Goal: Information Seeking & Learning: Check status

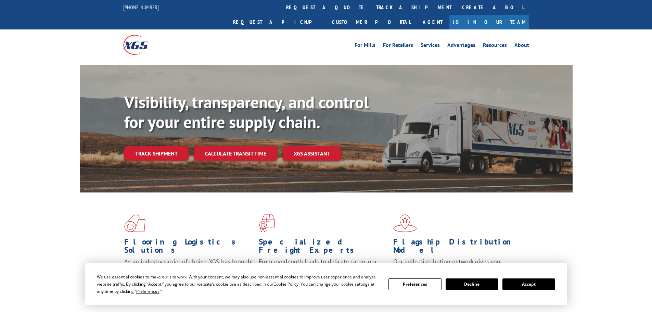
click at [137, 154] on div "Visibility, transparency, and control for your entire supply chain. Track shipm…" at bounding box center [348, 139] width 448 height 95
click at [139, 148] on div "Visibility, transparency, and control for your entire supply chain. Track shipm…" at bounding box center [348, 139] width 448 height 95
click at [140, 146] on link "Track shipment" at bounding box center [156, 153] width 64 height 14
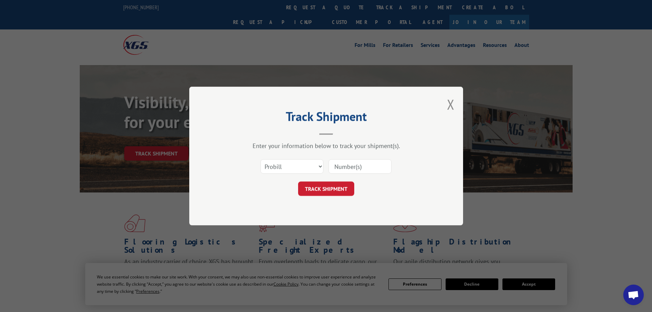
click at [353, 167] on input at bounding box center [359, 166] width 63 height 14
paste input "310888318"
type input "310888318"
click at [350, 191] on button "TRACK SHIPMENT" at bounding box center [326, 188] width 56 height 14
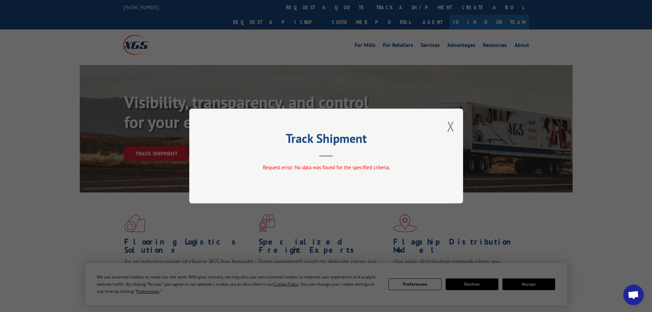
click at [447, 126] on div "Track Shipment Request error: No data was found for the specified criteria." at bounding box center [326, 155] width 274 height 95
click at [451, 123] on button "Close modal" at bounding box center [451, 126] width 8 height 18
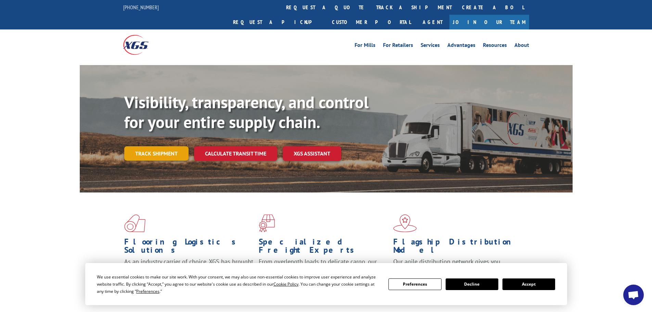
click at [147, 146] on link "Track shipment" at bounding box center [156, 153] width 64 height 14
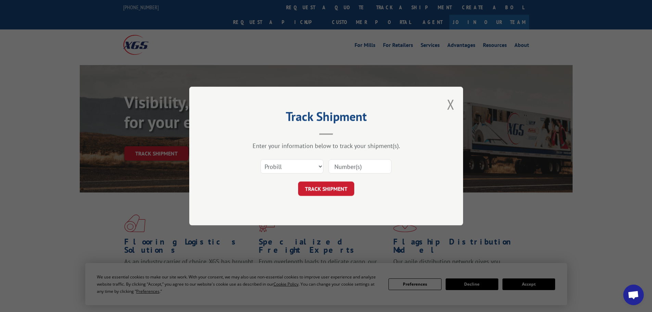
click at [340, 164] on input at bounding box center [359, 166] width 63 height 14
paste input "05035587"
type input "05035587"
click at [344, 189] on button "TRACK SHIPMENT" at bounding box center [326, 188] width 56 height 14
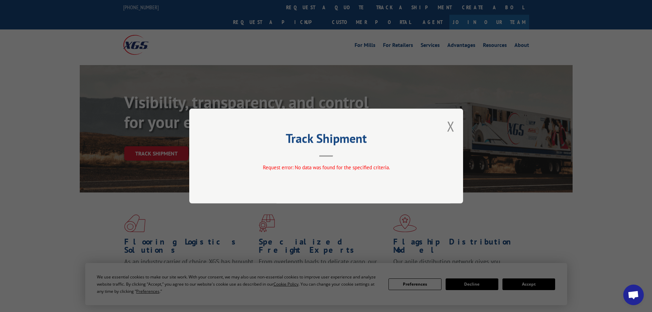
drag, startPoint x: 460, startPoint y: 130, endPoint x: 446, endPoint y: 131, distance: 14.7
click at [457, 131] on div "Track Shipment Request error: No data was found for the specified criteria." at bounding box center [326, 155] width 274 height 95
click at [446, 131] on div "Track Shipment Request error: No data was found for the specified criteria." at bounding box center [326, 155] width 274 height 95
click at [450, 124] on button "Close modal" at bounding box center [451, 126] width 8 height 18
